Goal: Task Accomplishment & Management: Use online tool/utility

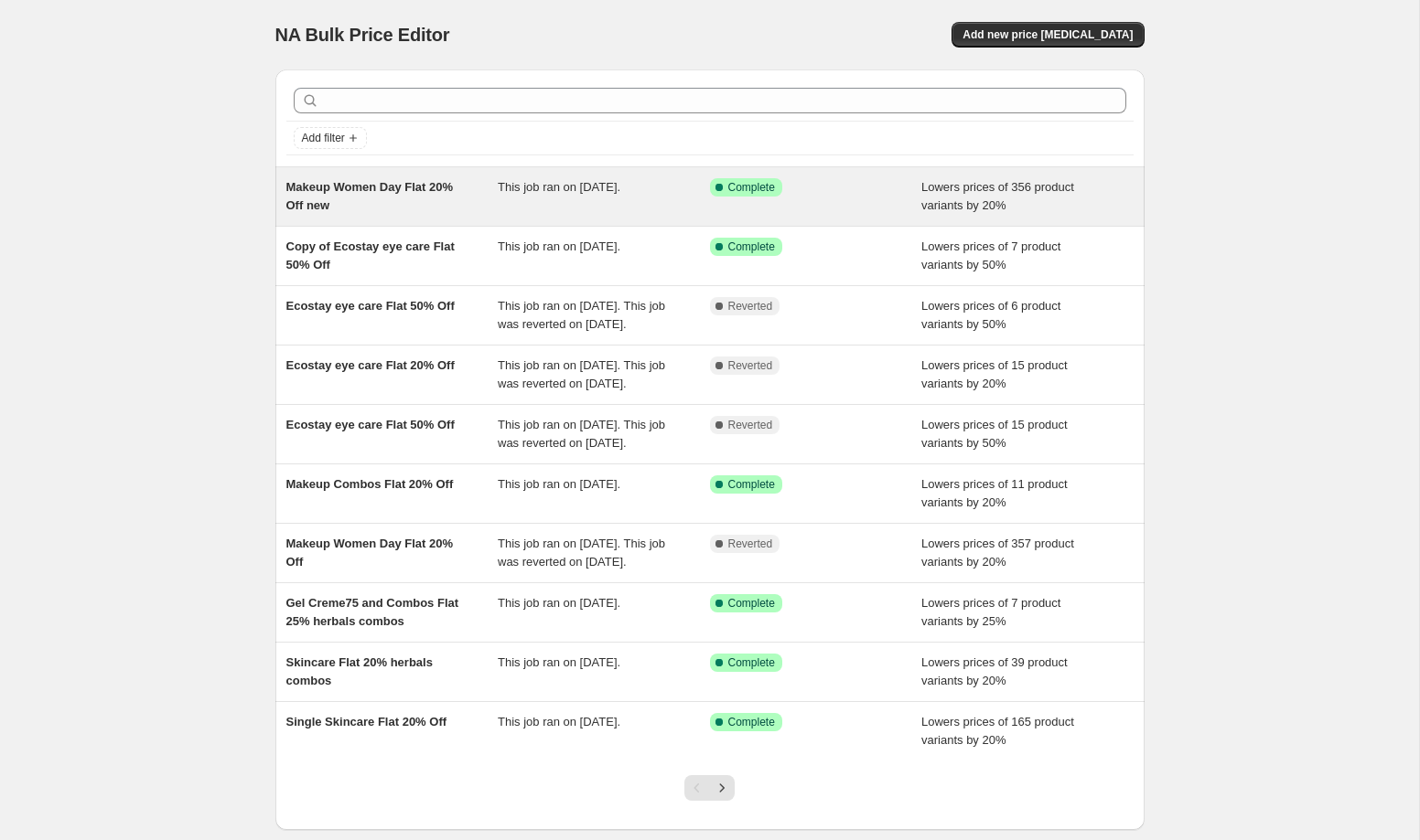
click at [553, 218] on div "Makeup Women Day Flat 20% Off new This job ran on [DATE]. Success Complete Comp…" at bounding box center [710, 196] width 869 height 59
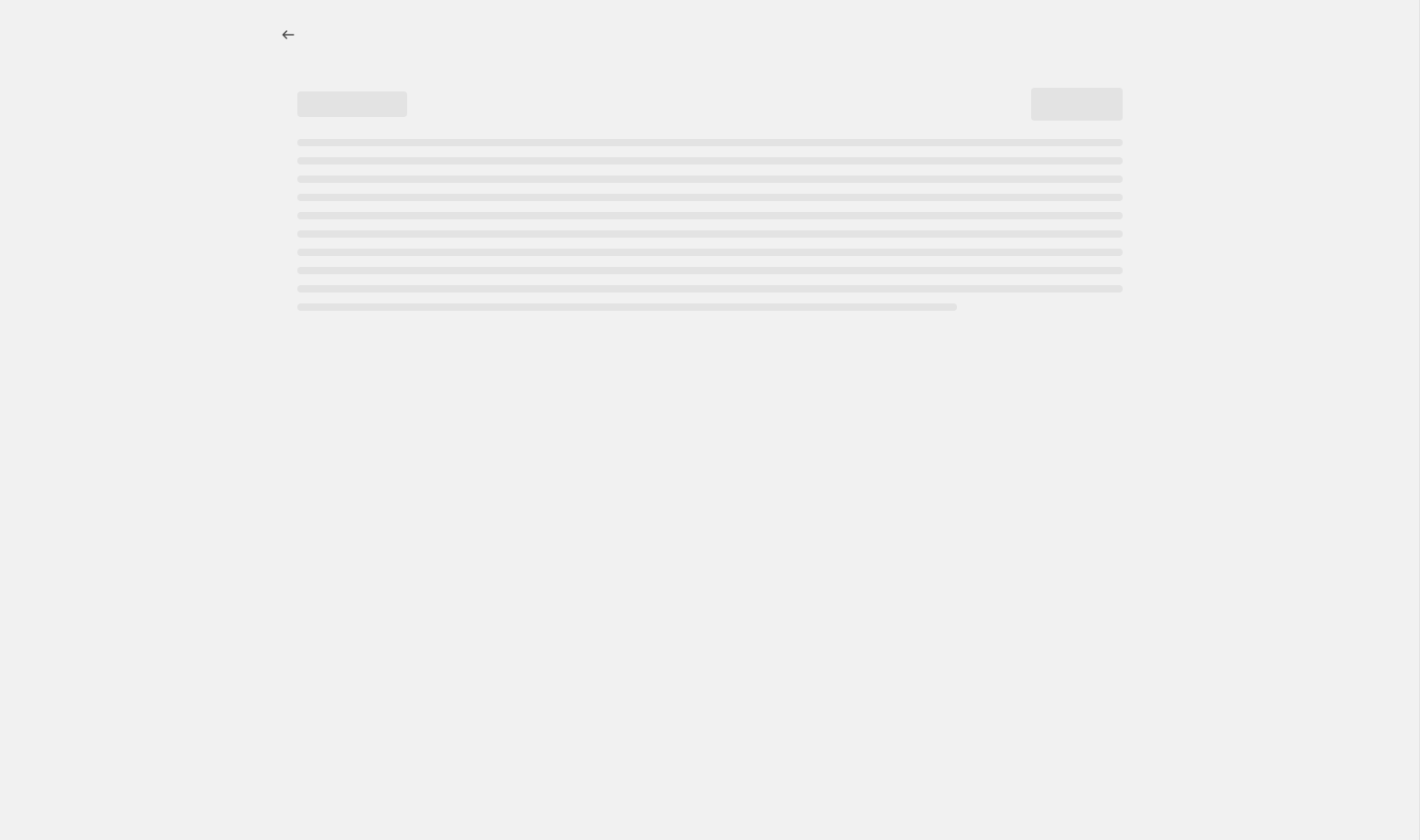
select select "percentage"
select select "collection"
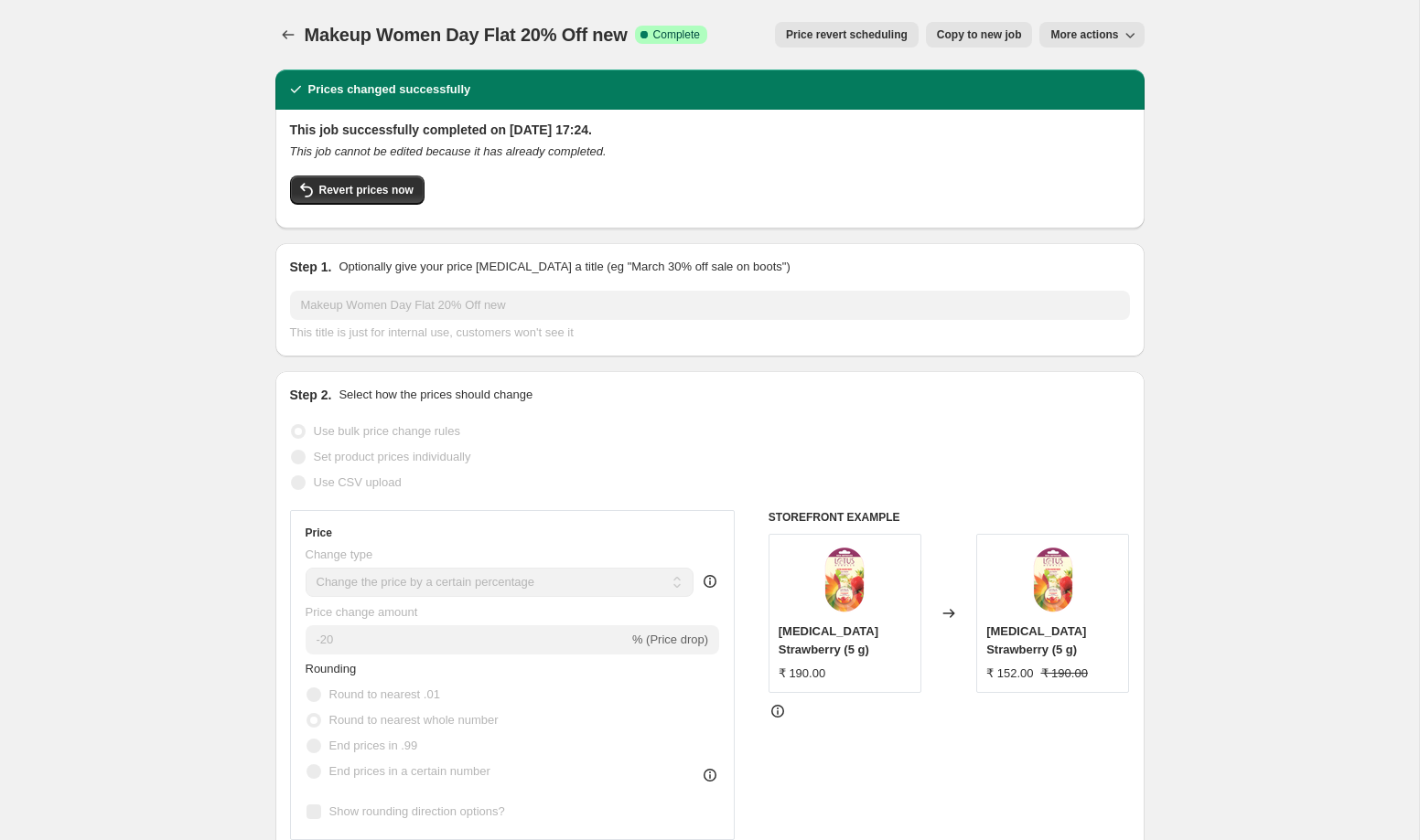
click at [968, 39] on span "Copy to new job" at bounding box center [979, 34] width 85 height 15
select select "percentage"
select select "collection"
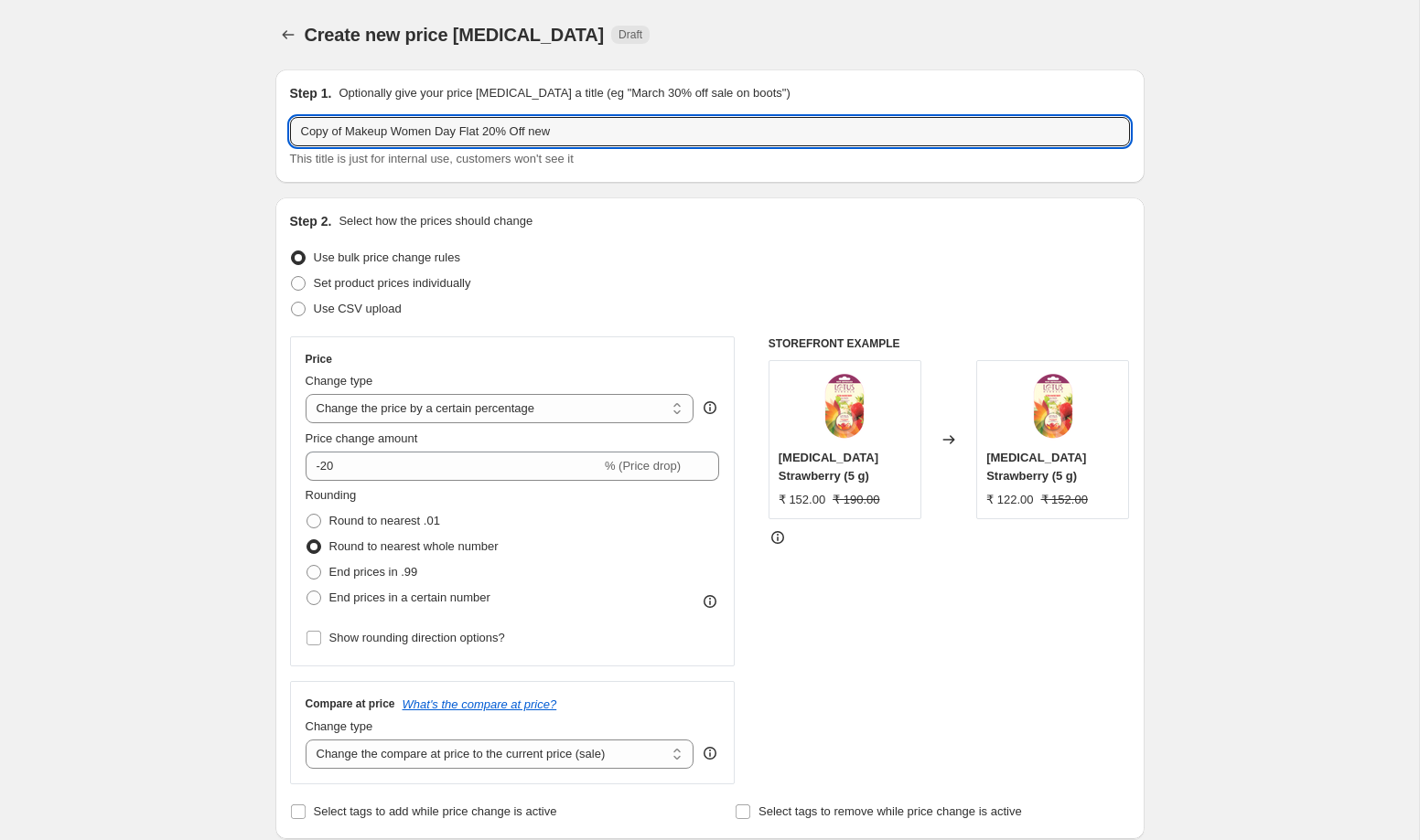
drag, startPoint x: 352, startPoint y: 132, endPoint x: 271, endPoint y: 127, distance: 81.2
drag, startPoint x: 346, startPoint y: 133, endPoint x: 333, endPoint y: 133, distance: 13.0
click at [333, 133] on input "Makeup Women Day Flat 20% Off new" at bounding box center [710, 132] width 840 height 29
drag, startPoint x: 415, startPoint y: 135, endPoint x: 234, endPoint y: 129, distance: 181.1
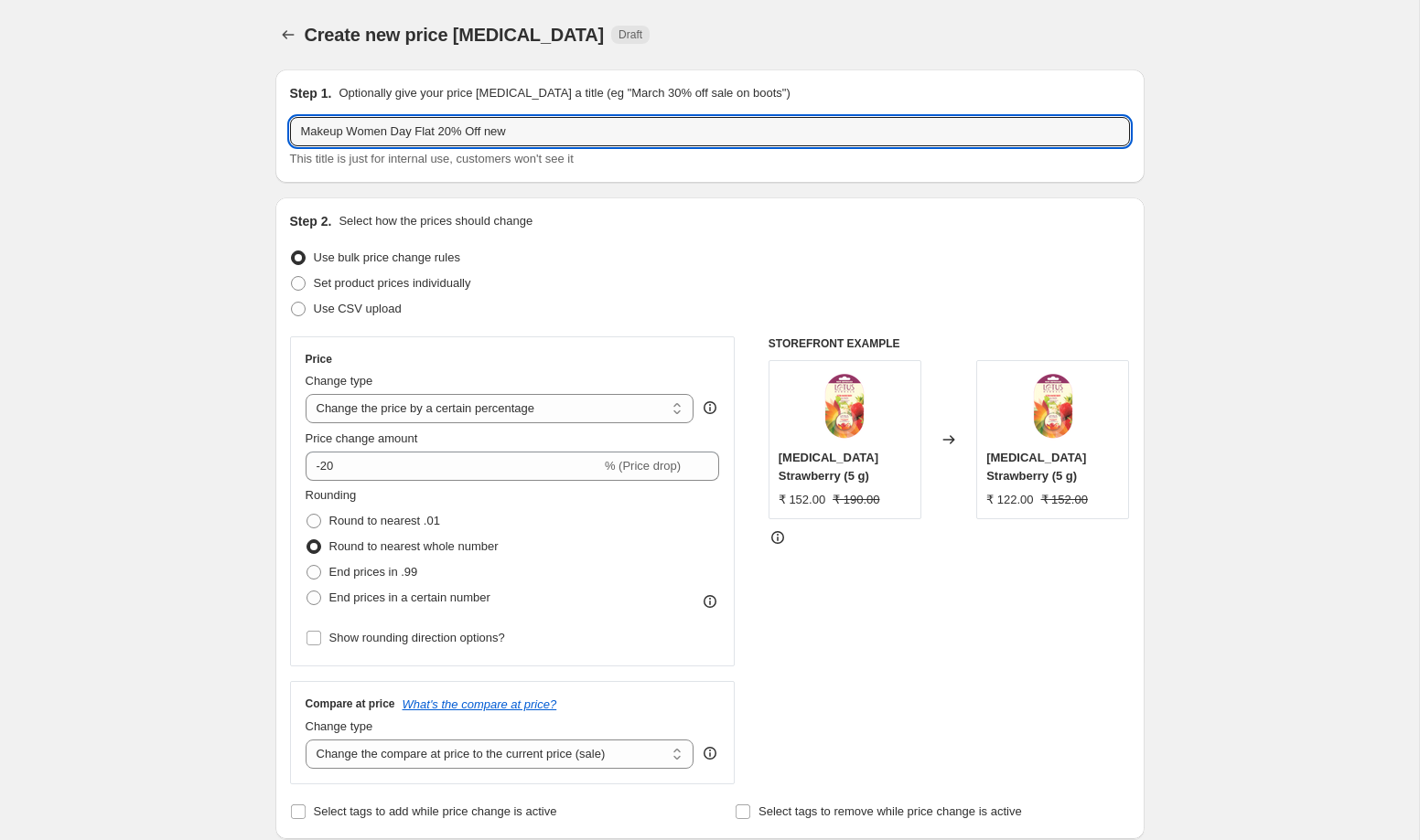
paste input "Proedit Liquid Matte Lip Color"
drag, startPoint x: 546, startPoint y: 129, endPoint x: 615, endPoint y: 140, distance: 69.9
click at [615, 140] on input "Proedit Liquid Matte Lip Color Flat 20% Off new" at bounding box center [710, 132] width 840 height 29
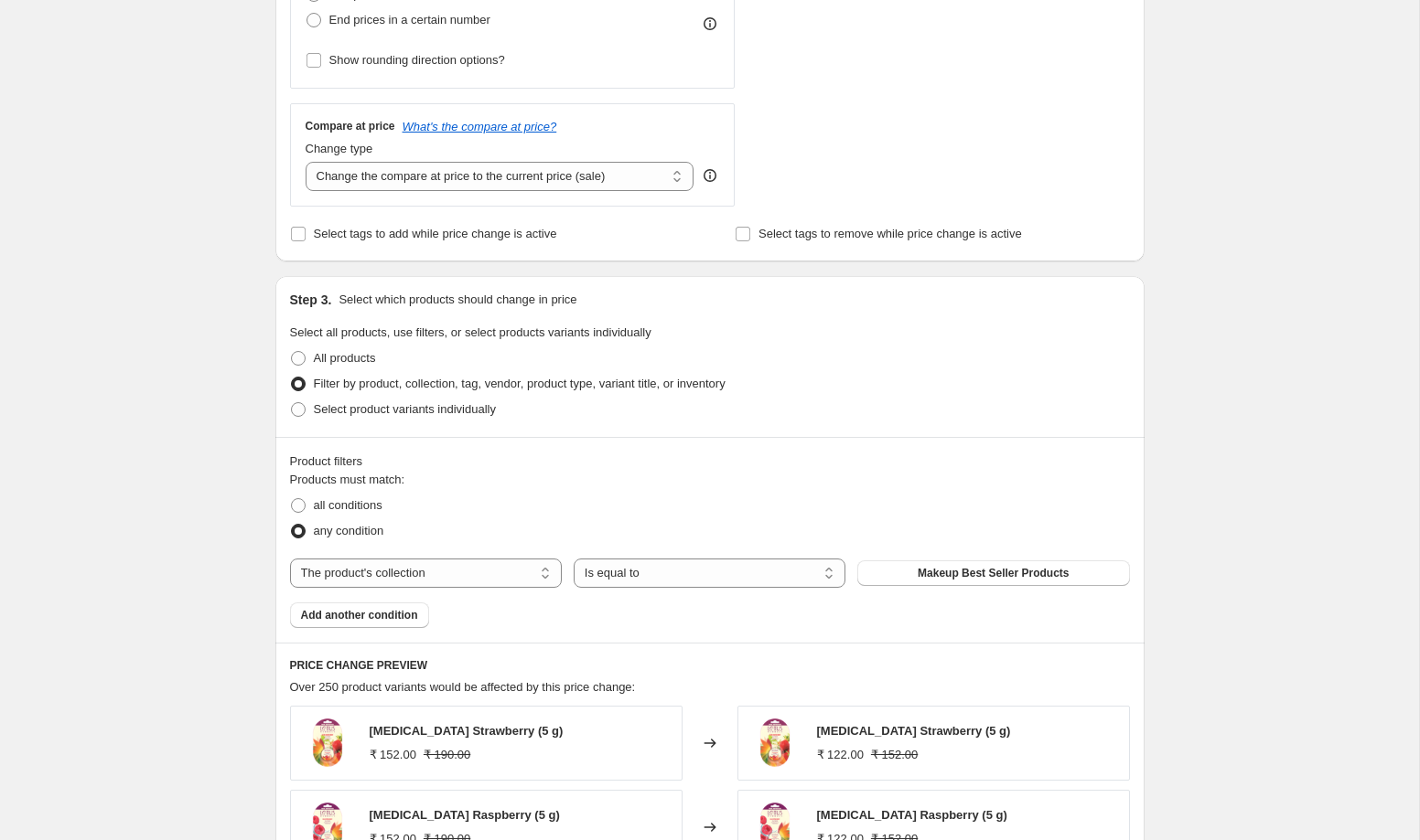
scroll to position [599, 0]
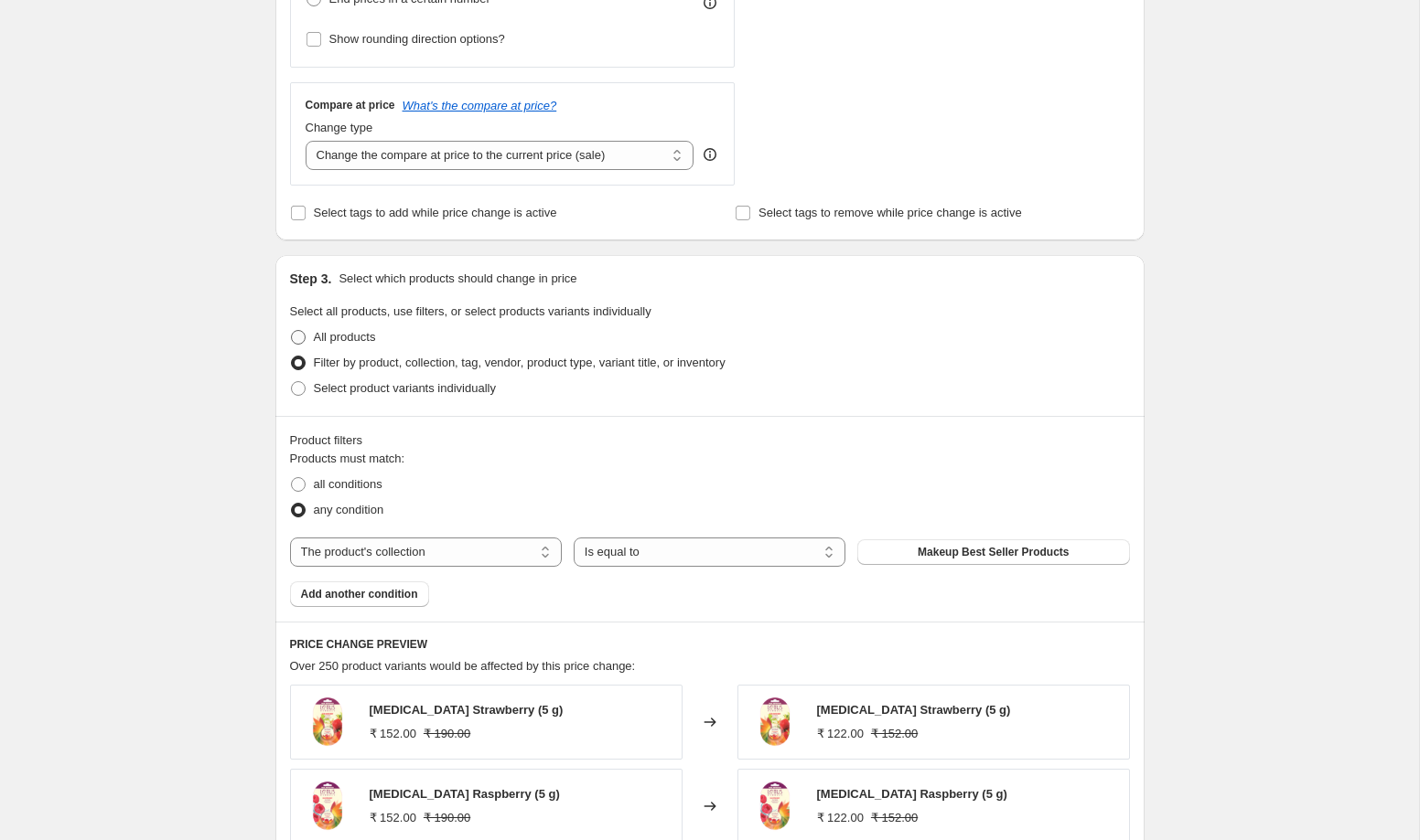
type input "Proedit Liquid Matte Lip Color Flat 20% Off"
click at [333, 336] on span "All products" at bounding box center [345, 337] width 63 height 14
click at [292, 331] on input "All products" at bounding box center [291, 330] width 1 height 1
radio input "true"
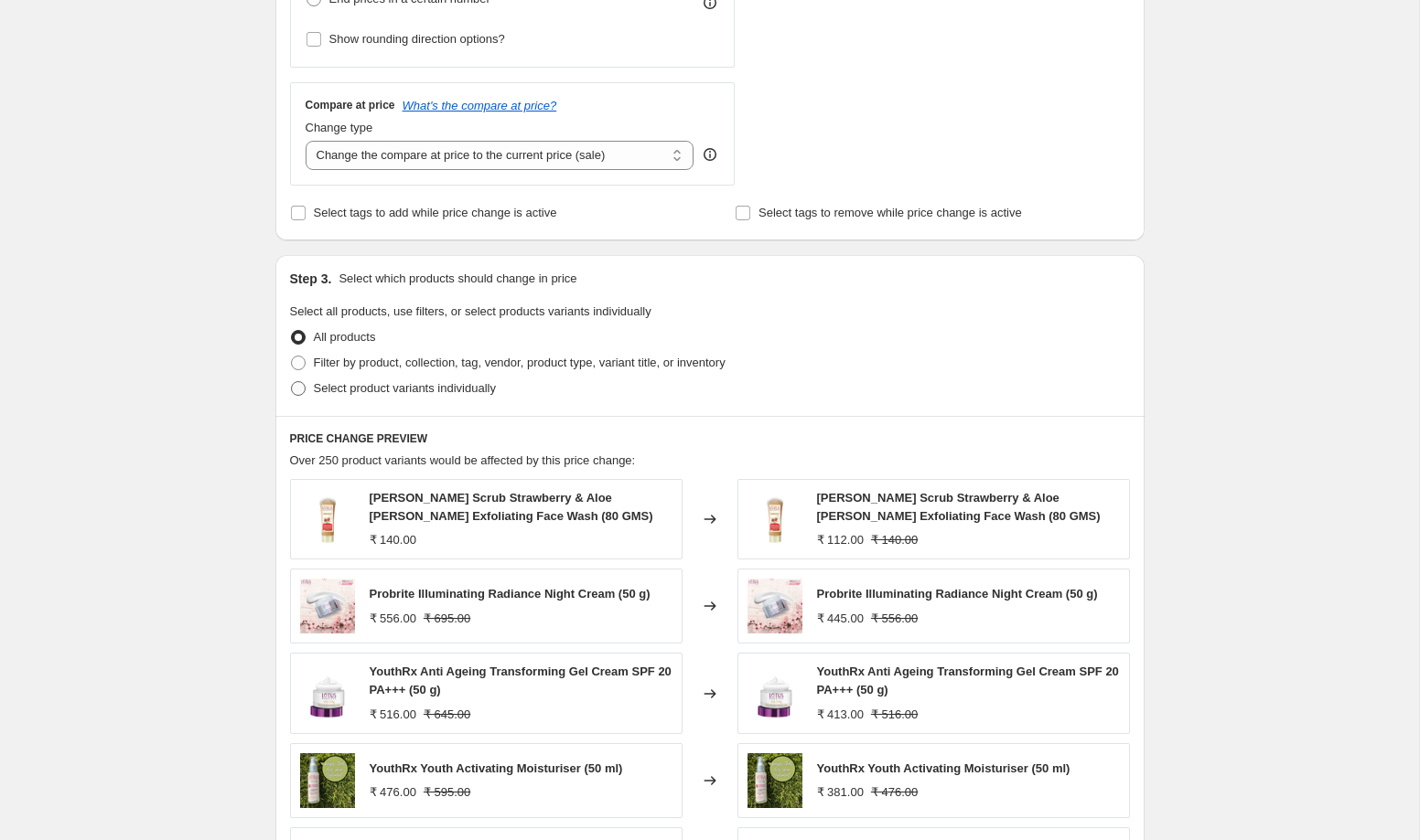
click at [367, 390] on span "Select product variants individually" at bounding box center [405, 388] width 182 height 14
click at [292, 382] on input "Select product variants individually" at bounding box center [291, 381] width 1 height 1
radio input "true"
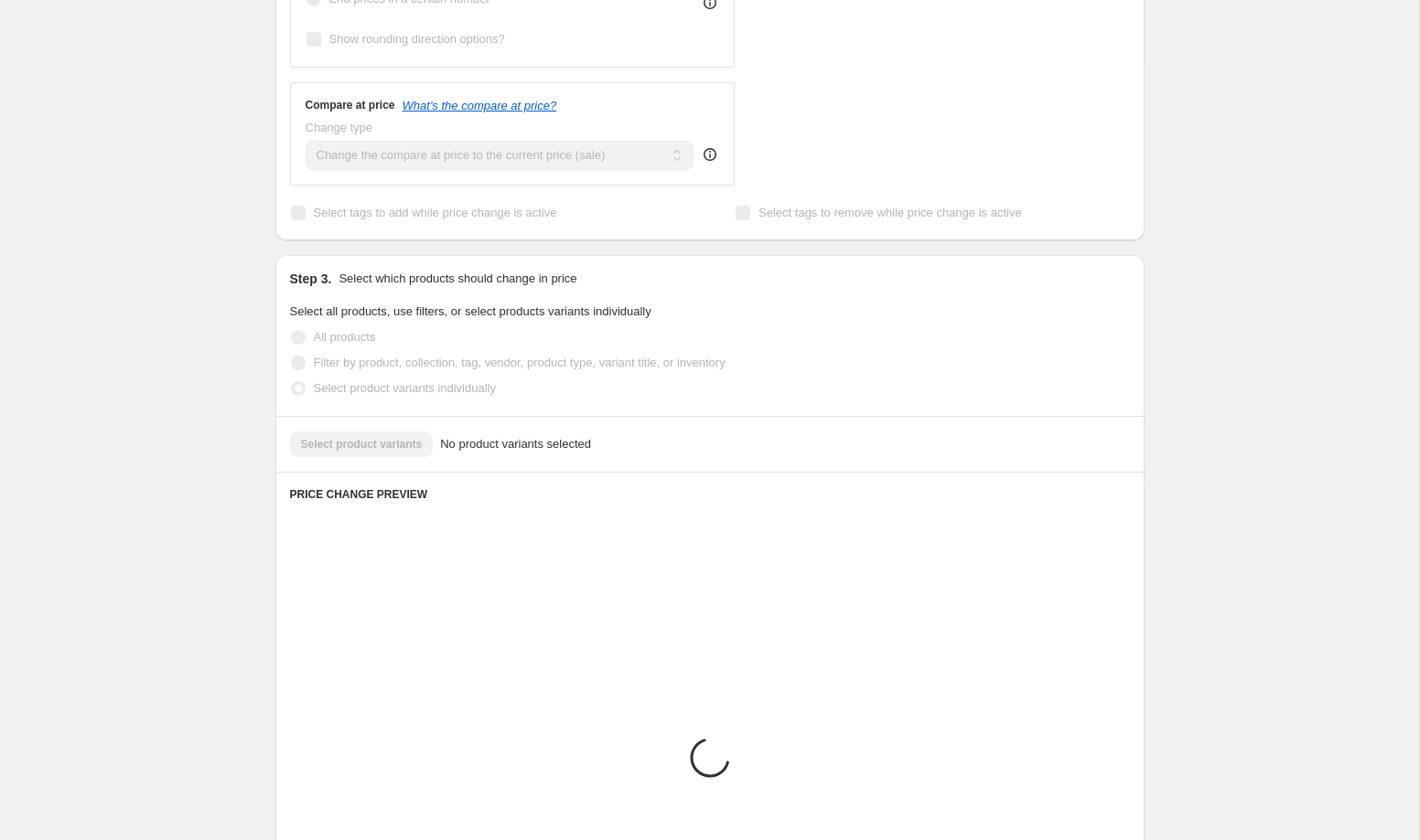
scroll to position [582, 0]
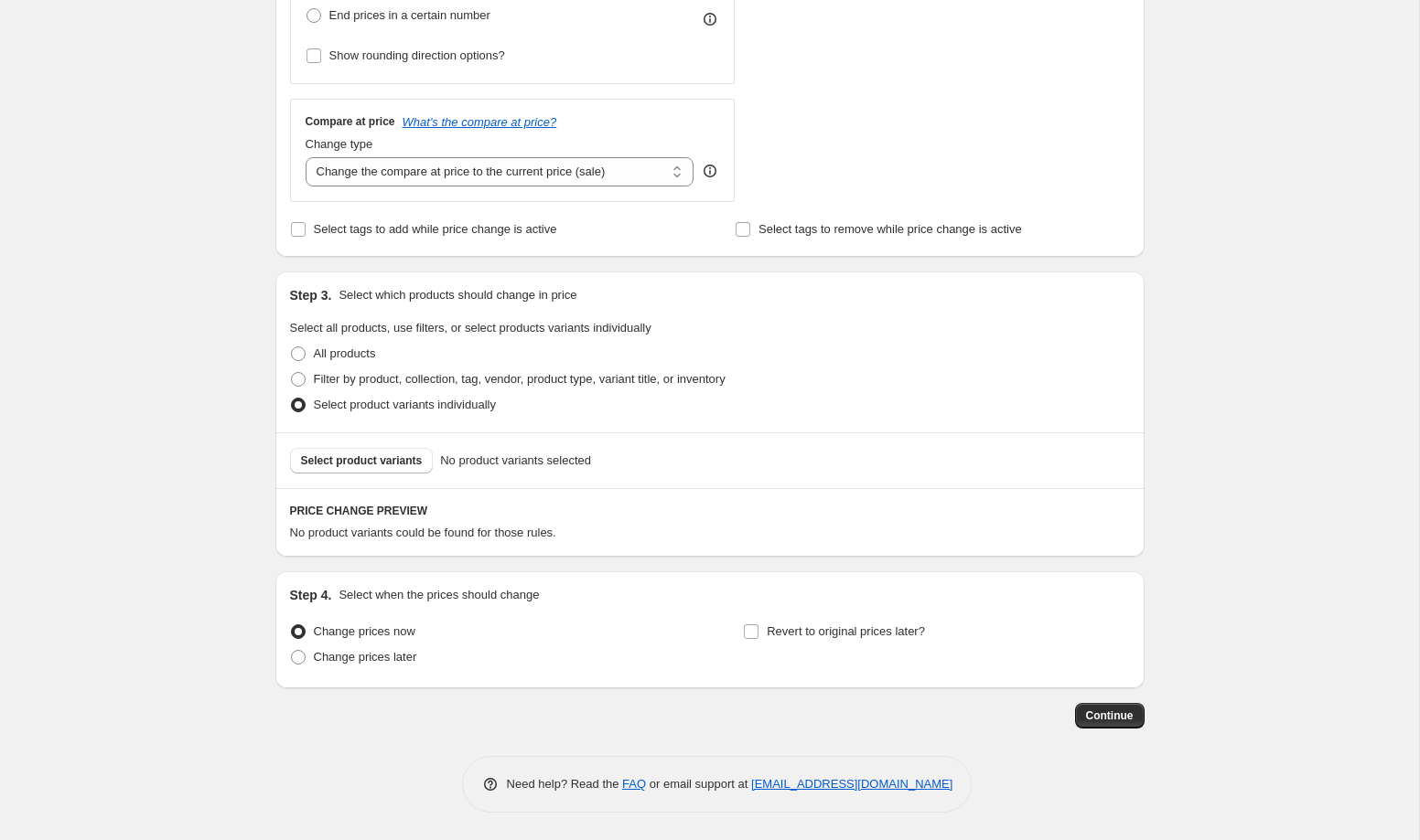
click at [388, 474] on div "Select product variants No product variants selected" at bounding box center [710, 460] width 869 height 56
click at [398, 459] on span "Select product variants" at bounding box center [362, 460] width 122 height 15
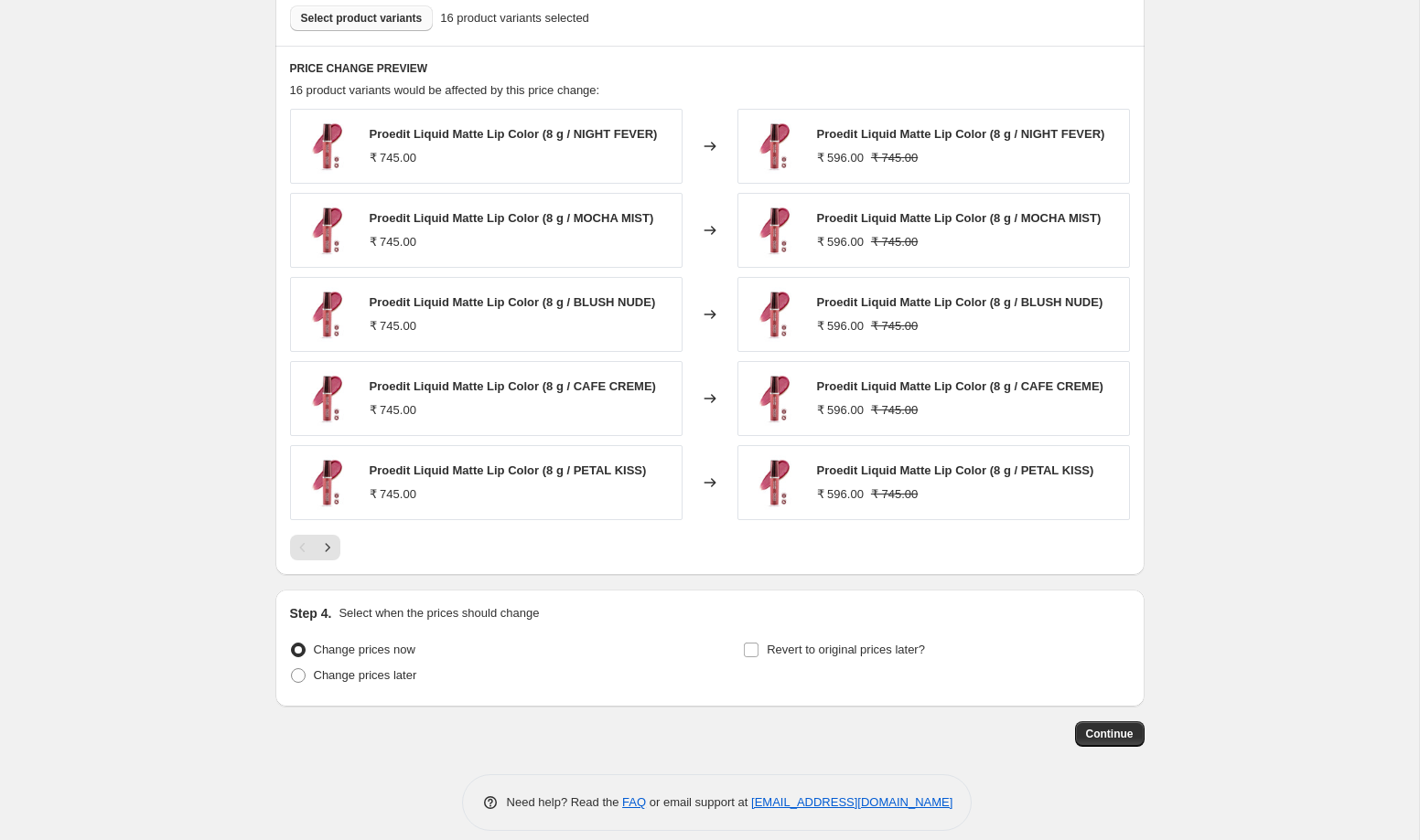
scroll to position [1043, 0]
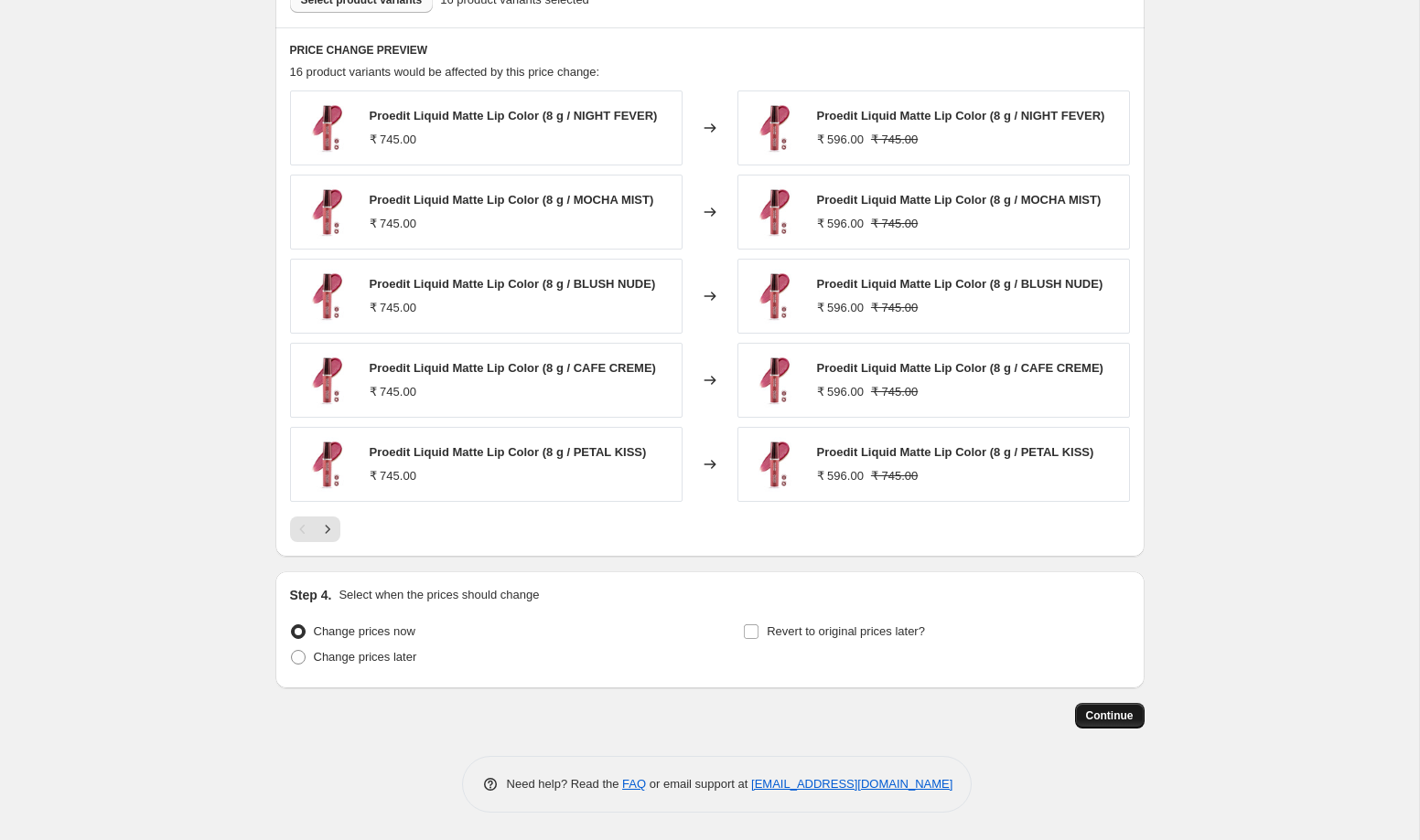
click at [1112, 720] on span "Continue" at bounding box center [1109, 716] width 48 height 15
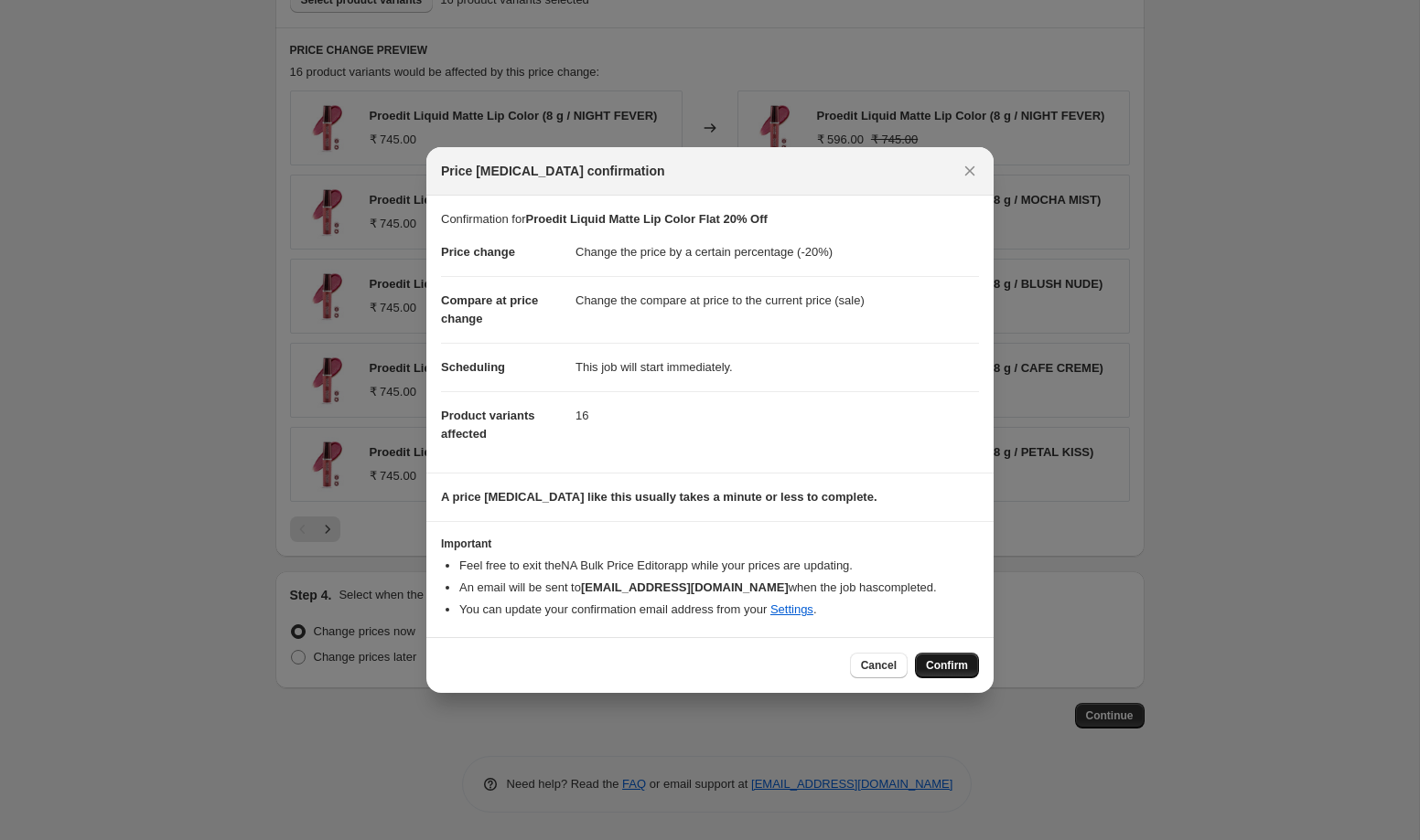
click at [940, 662] on span "Confirm" at bounding box center [947, 665] width 42 height 15
type input "Proedit Liquid Matte Lip Color Flat 20% Off"
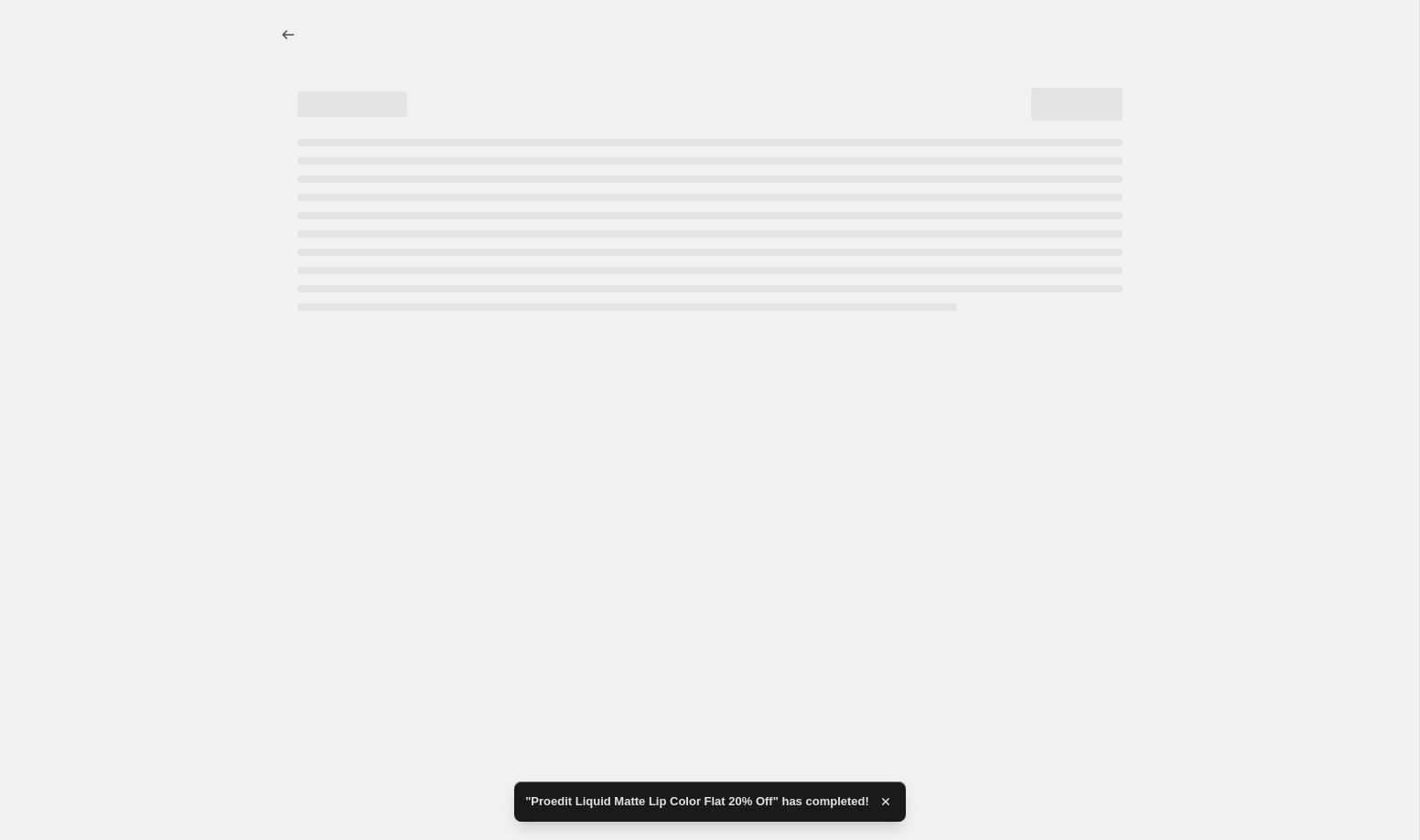
select select "percentage"
